Goal: Register for event/course

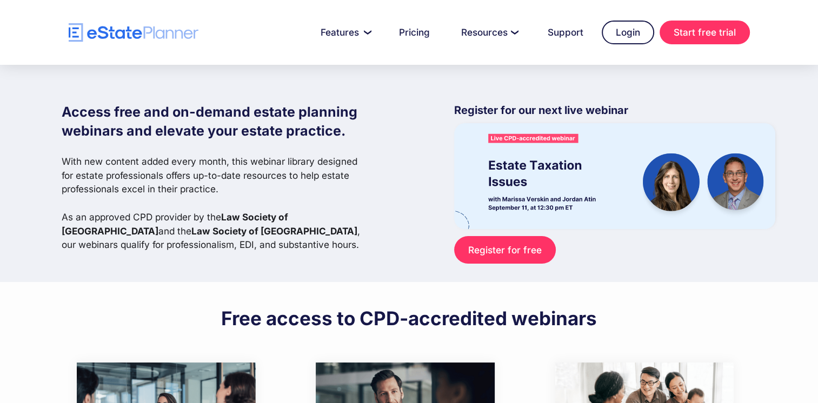
click at [512, 249] on link "Register for free" at bounding box center [504, 250] width 101 height 28
click at [709, 37] on link "Start free trial" at bounding box center [705, 33] width 90 height 24
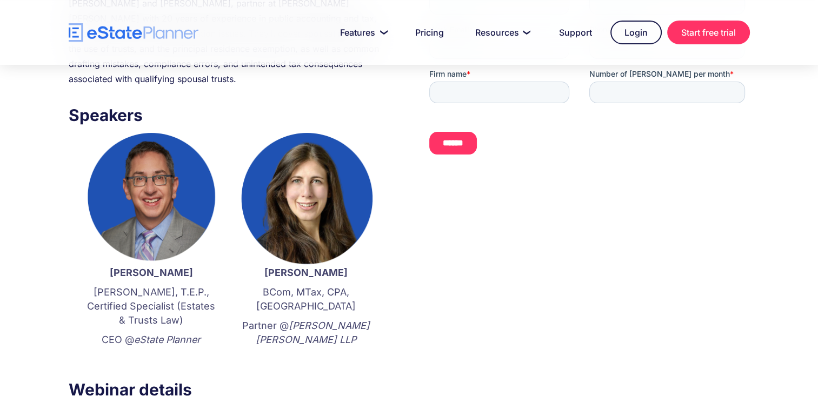
scroll to position [123, 0]
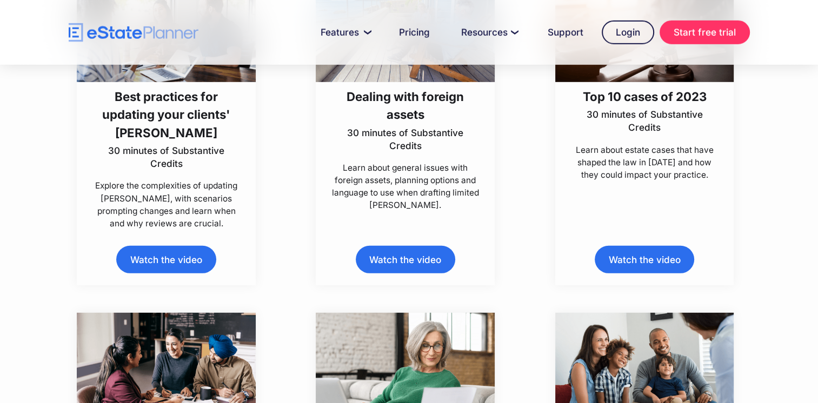
scroll to position [3028, 0]
